Goal: Information Seeking & Learning: Understand process/instructions

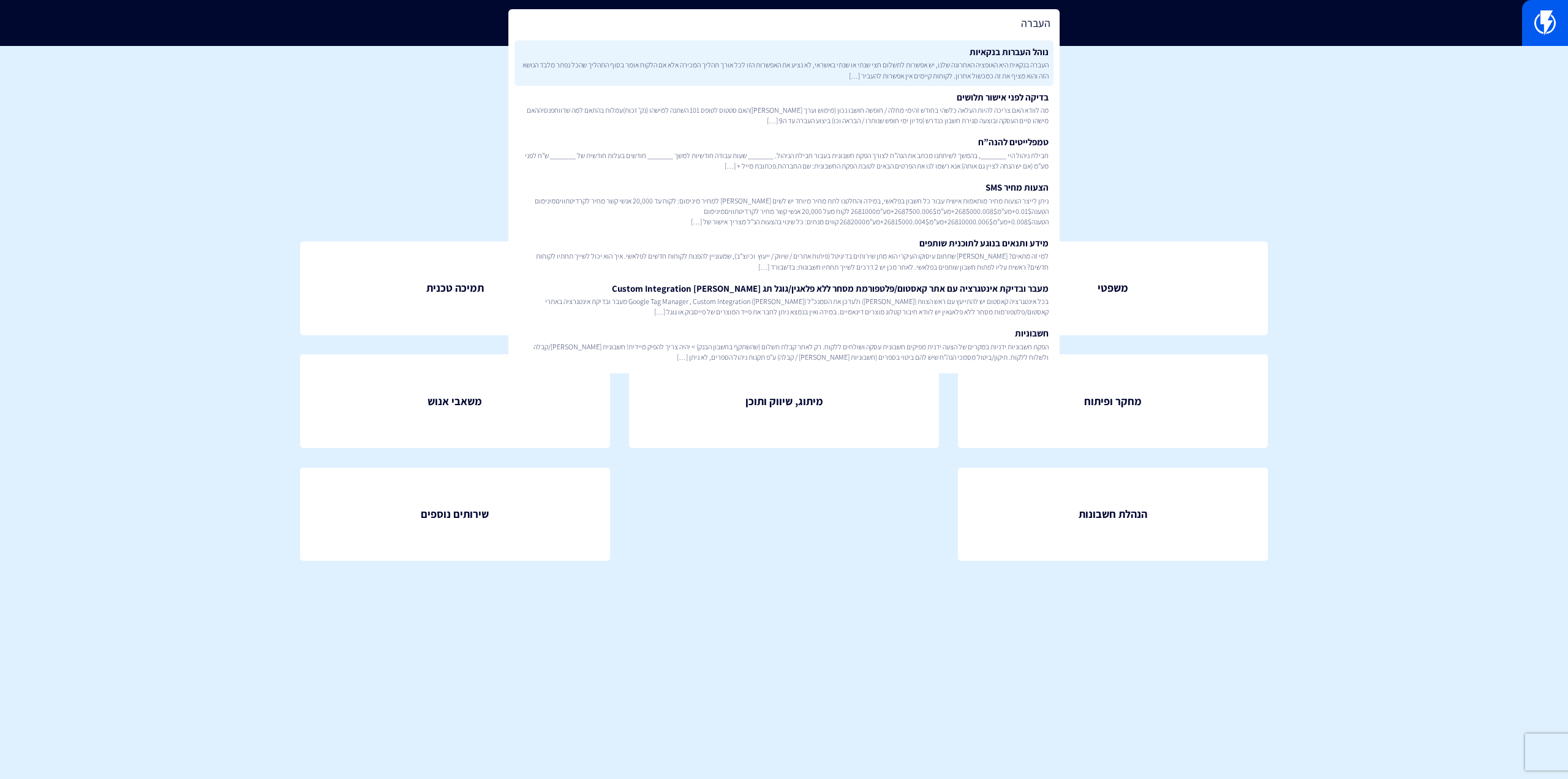
type input "העברה"
click at [906, 47] on link "נוהל העברות בנקאיות העברה בנקאית היא האופציה האחרונה שלנו, יש אפשרות לתשלום חצי…" at bounding box center [784, 64] width 540 height 46
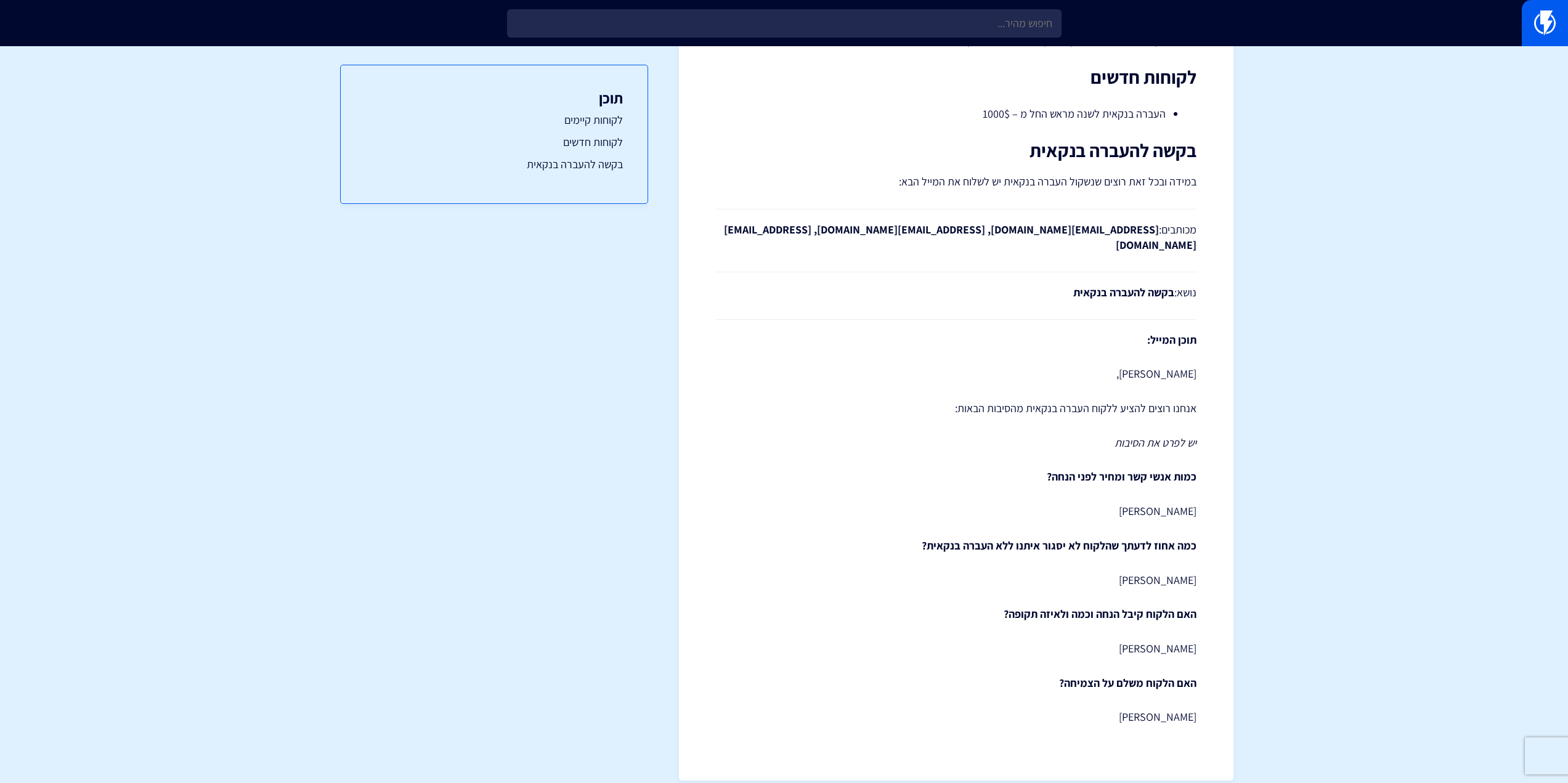
scroll to position [75, 0]
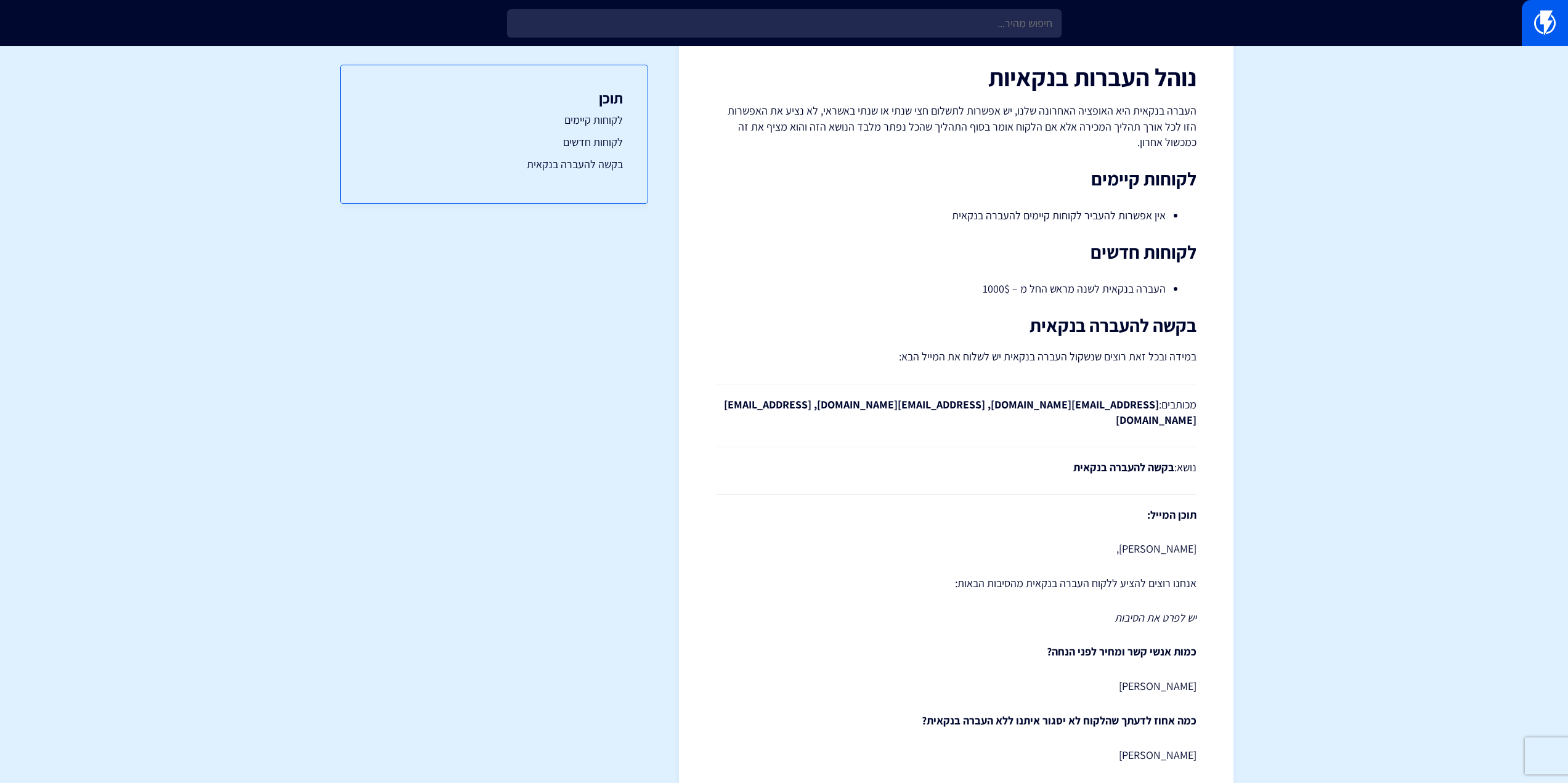
drag, startPoint x: 1221, startPoint y: 473, endPoint x: 1076, endPoint y: 299, distance: 226.5
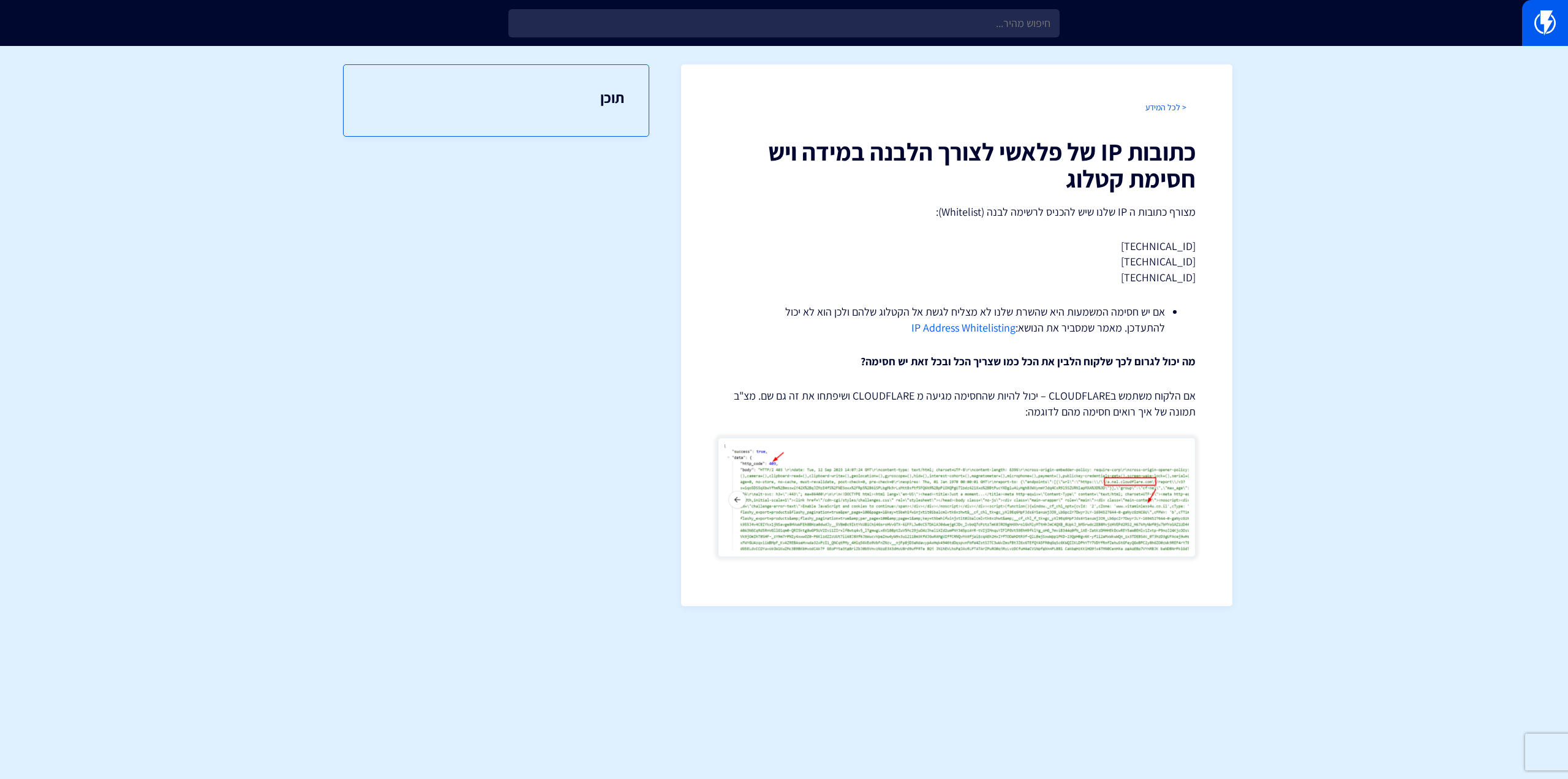
click at [1171, 108] on link "< לכל המידע" at bounding box center [1165, 107] width 41 height 11
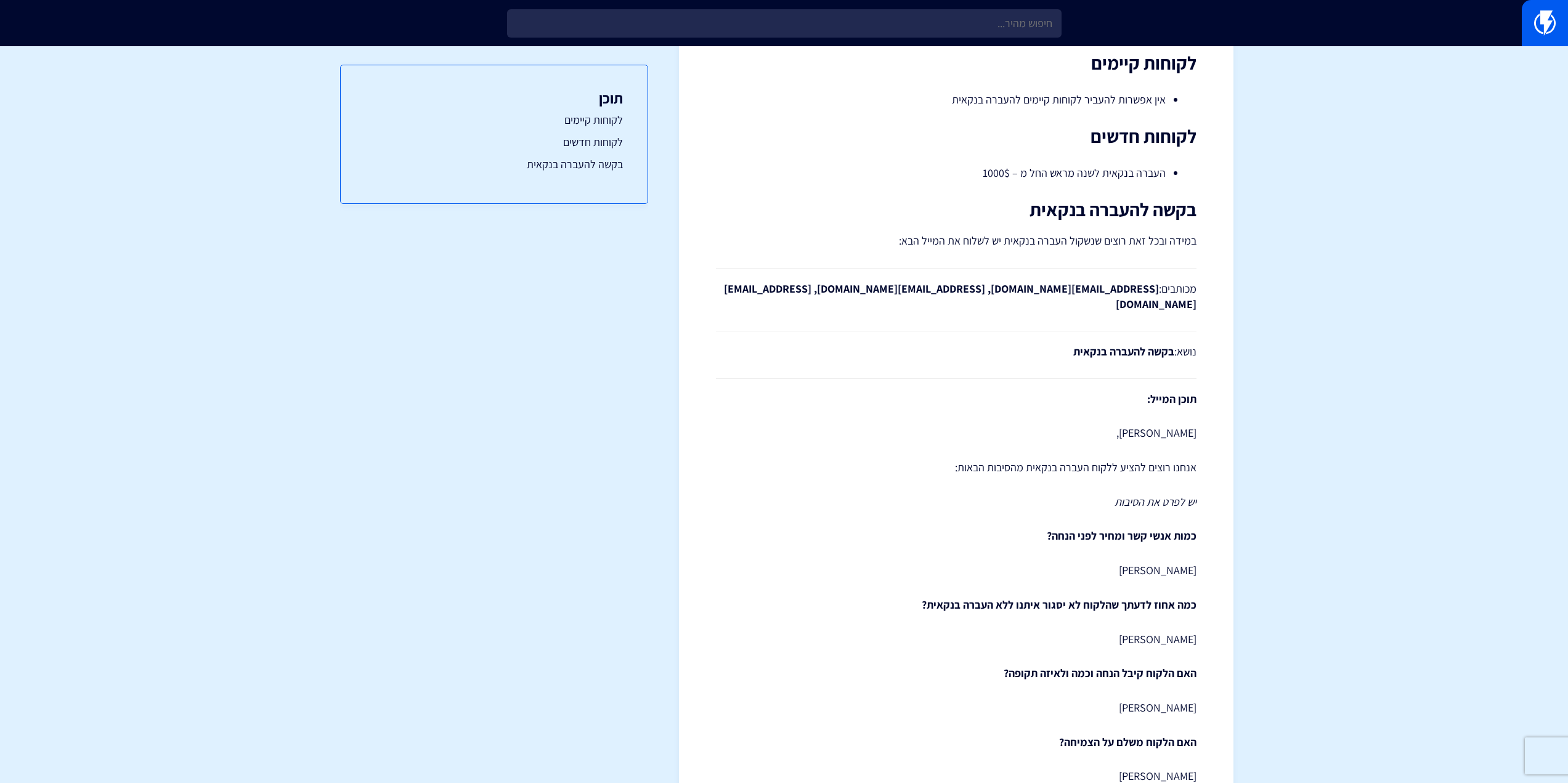
scroll to position [250, 0]
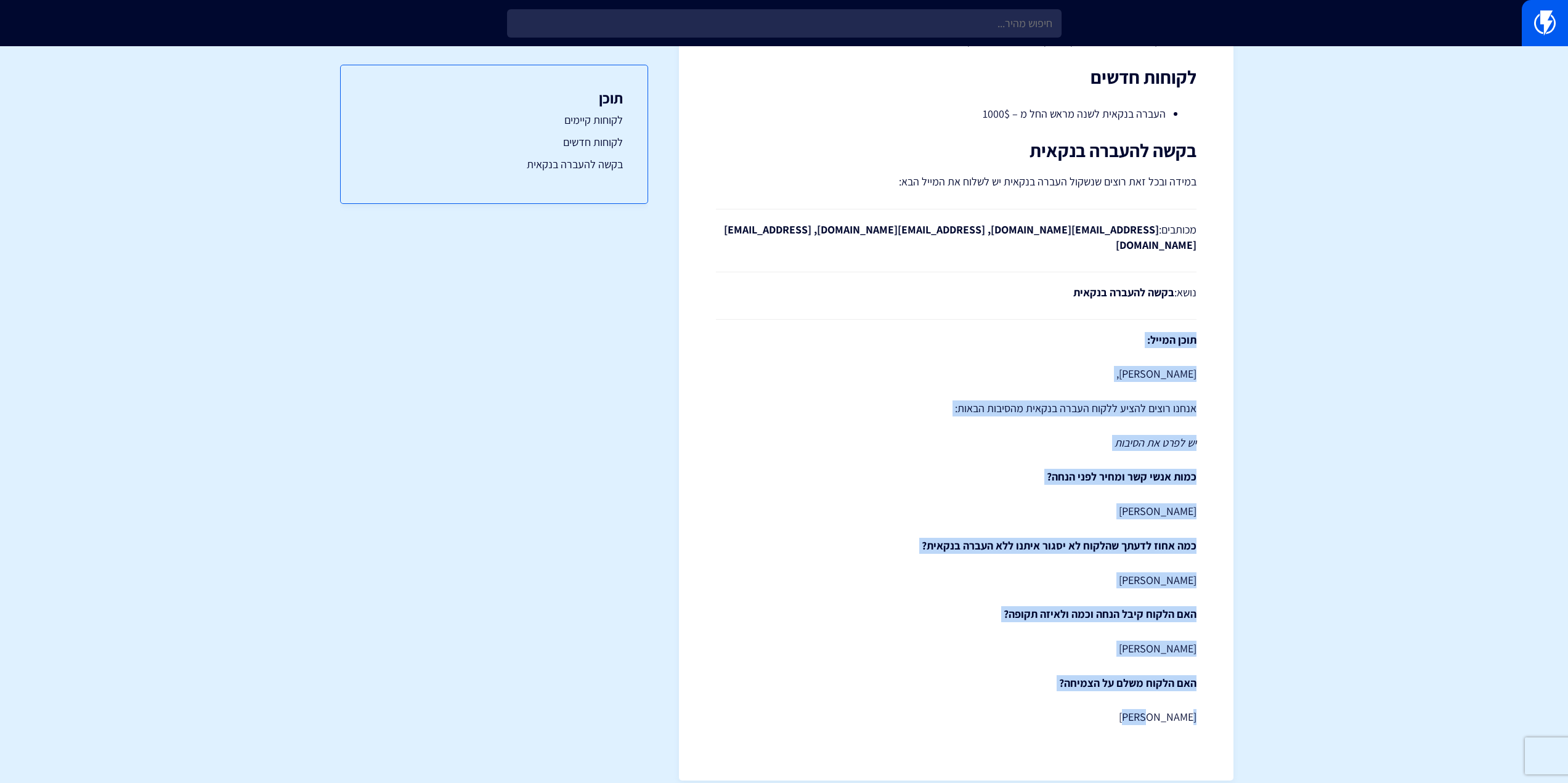
drag, startPoint x: 1205, startPoint y: 324, endPoint x: 992, endPoint y: 747, distance: 473.6
click at [992, 747] on div "< לכל המידע נוהל העברות בנקאיות העברה בנקאית היא האופציה האחרונה שלנו, יש אפשרו…" at bounding box center [957, 297] width 555 height 967
copy div "תוכן המייל: [PERSON_NAME], אנחנו רוצים להציע ללקוח העברה בנקאית מהסיבות הבאות: …"
